Goal: Navigation & Orientation: Find specific page/section

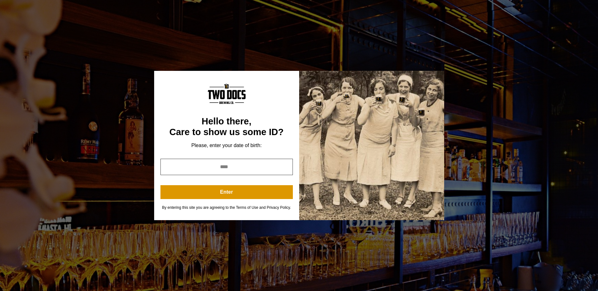
click at [267, 162] on input "year" at bounding box center [227, 167] width 132 height 16
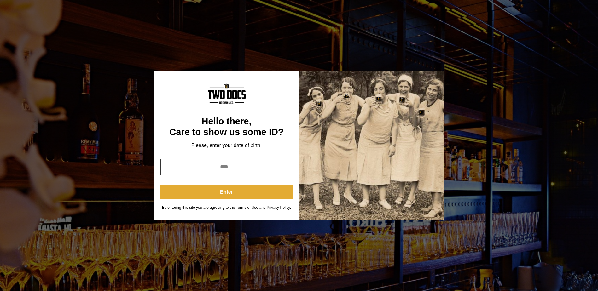
type input "****"
click at [246, 193] on button "Enter" at bounding box center [227, 192] width 132 height 14
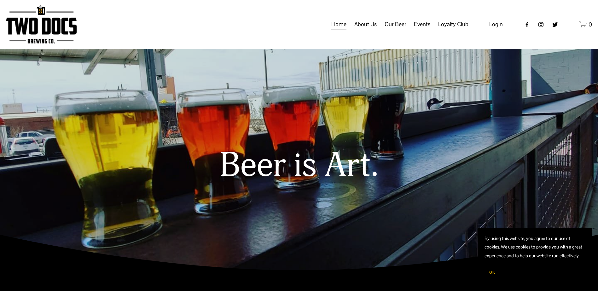
click at [0, 0] on link "Distribution Map" at bounding box center [0, 0] width 0 height 0
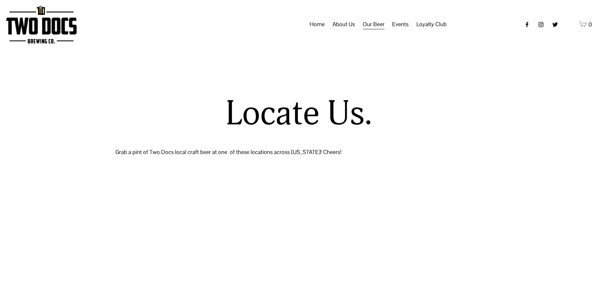
select select "**"
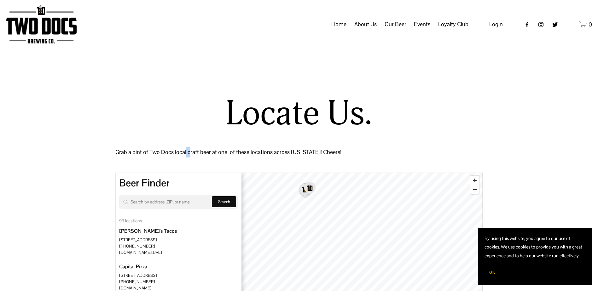
drag, startPoint x: 185, startPoint y: 172, endPoint x: 180, endPoint y: 203, distance: 31.6
click at [179, 199] on div "Locate Us. Grab a pint of Two Docs local craft beer at one of these locations a…" at bounding box center [299, 279] width 598 height 369
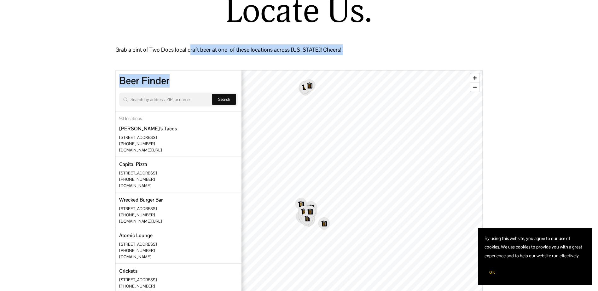
scroll to position [95, 0]
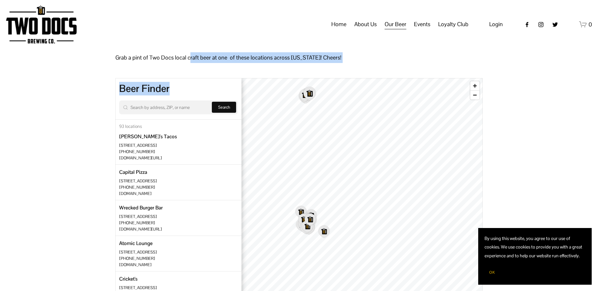
click at [309, 95] on icon "Map marker" at bounding box center [310, 94] width 12 height 14
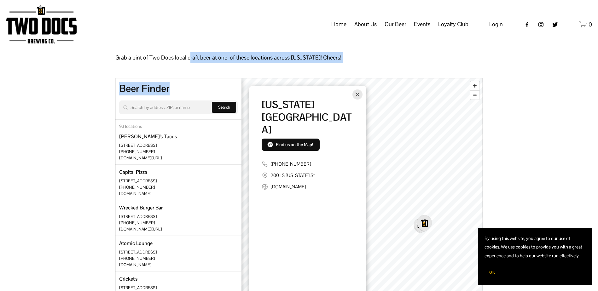
click at [423, 218] on icon "Map marker" at bounding box center [424, 224] width 15 height 16
click at [357, 94] on icon "Close" at bounding box center [358, 95] width 4 height 4
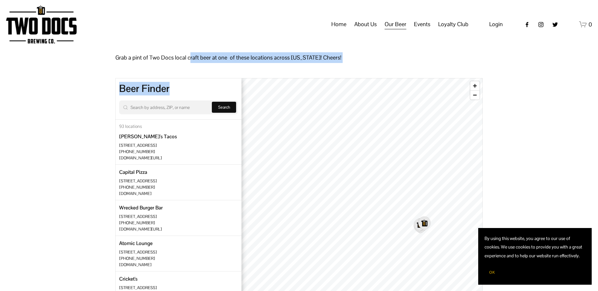
click at [423, 222] on icon "Map marker" at bounding box center [425, 224] width 12 height 14
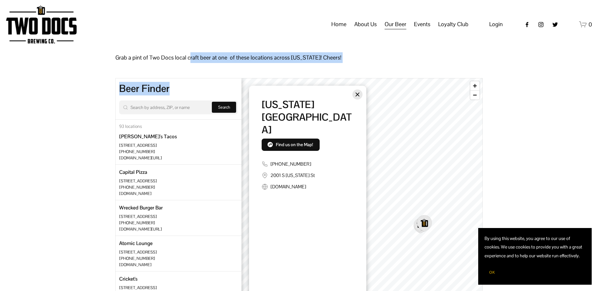
click at [357, 94] on icon "Close" at bounding box center [358, 95] width 4 height 4
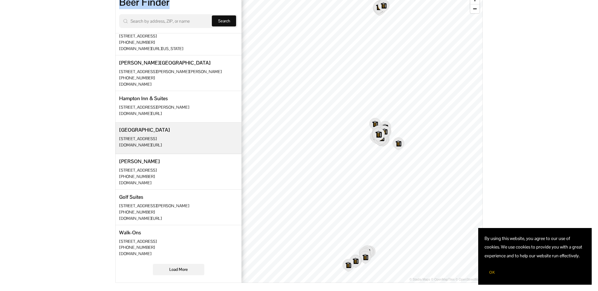
scroll to position [189, 0]
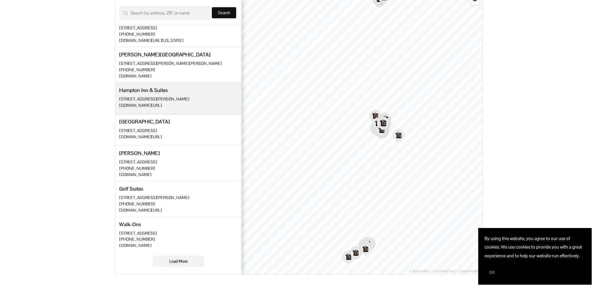
click at [162, 97] on div "[STREET_ADDRESS][PERSON_NAME]" at bounding box center [178, 99] width 119 height 5
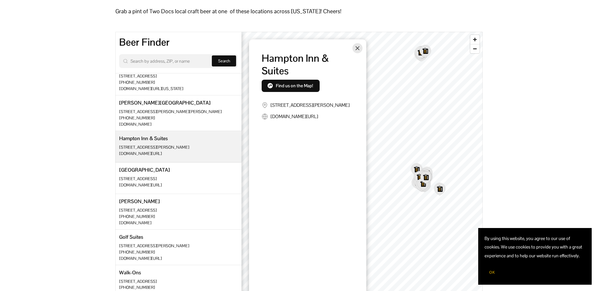
scroll to position [126, 0]
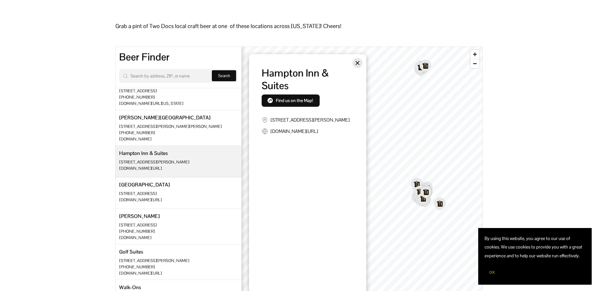
click at [358, 61] on icon "Close" at bounding box center [357, 63] width 5 height 5
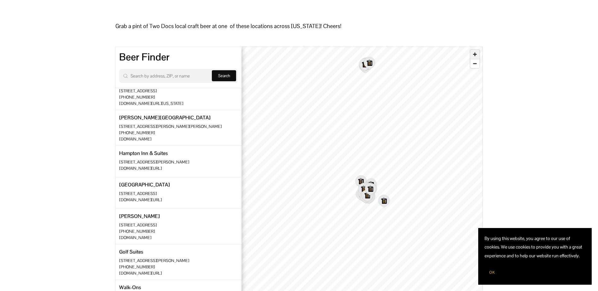
click at [476, 56] on span "Zoom in" at bounding box center [475, 54] width 9 height 9
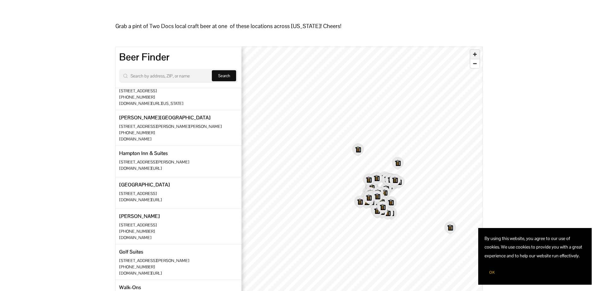
click at [476, 56] on span "Zoom in" at bounding box center [475, 54] width 9 height 9
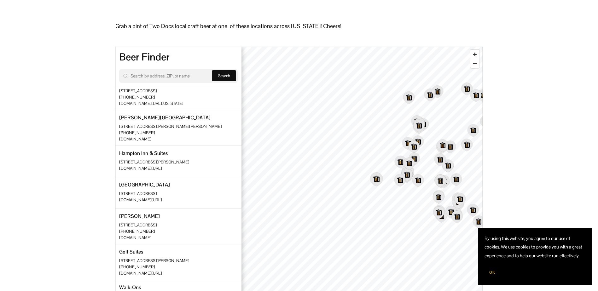
click at [377, 179] on icon "Map marker" at bounding box center [377, 180] width 12 height 14
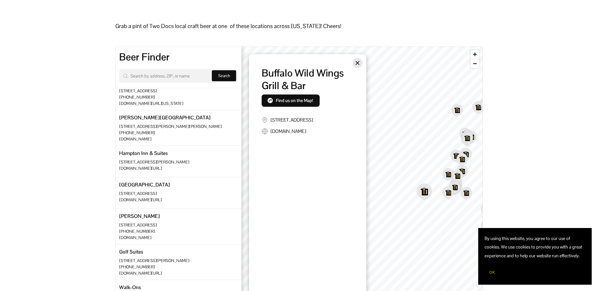
click at [356, 64] on icon "Close" at bounding box center [357, 63] width 5 height 5
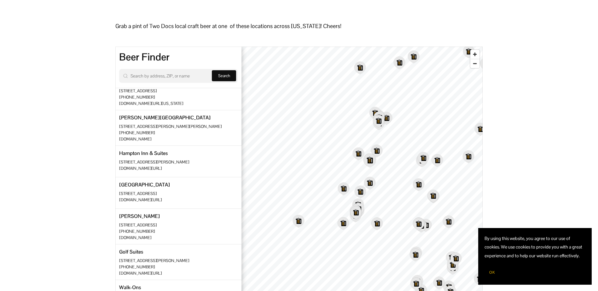
click at [371, 161] on icon "Map marker" at bounding box center [370, 161] width 12 height 14
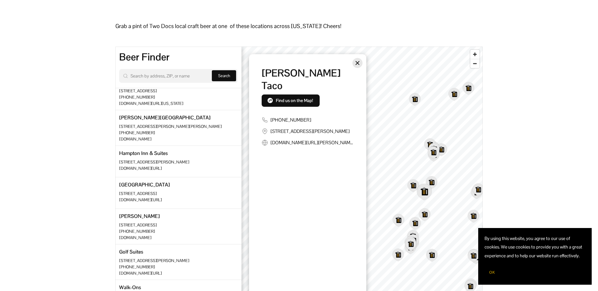
click at [358, 62] on icon "Close" at bounding box center [357, 63] width 5 height 5
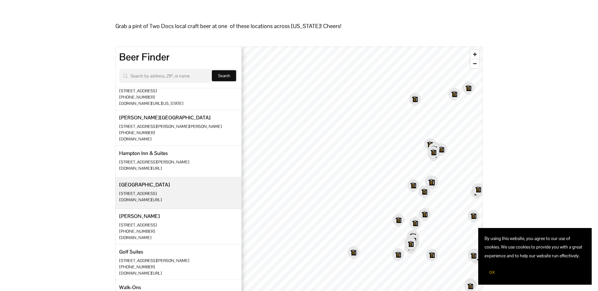
click at [431, 185] on icon "Map marker" at bounding box center [432, 183] width 12 height 14
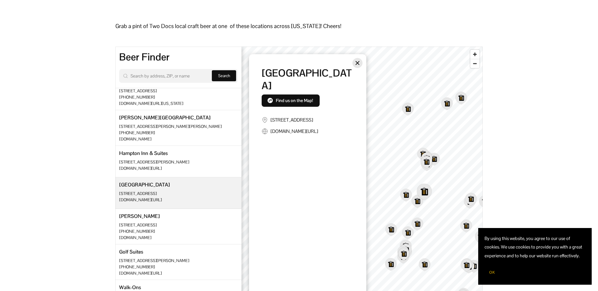
click at [357, 64] on icon "Close" at bounding box center [358, 63] width 4 height 4
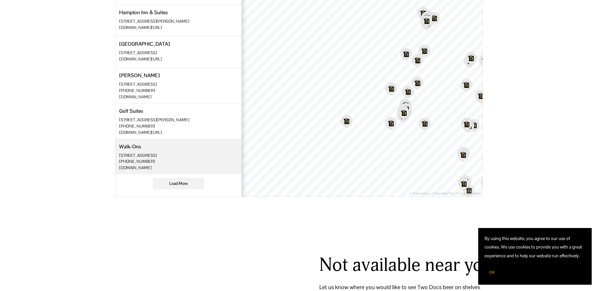
scroll to position [284, 0]
